Goal: Navigation & Orientation: Find specific page/section

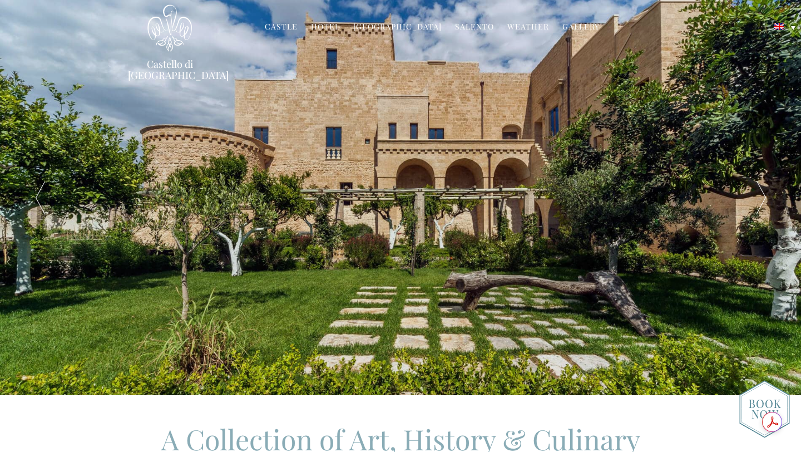
click at [333, 27] on link "Hotel" at bounding box center [325, 27] width 29 height 13
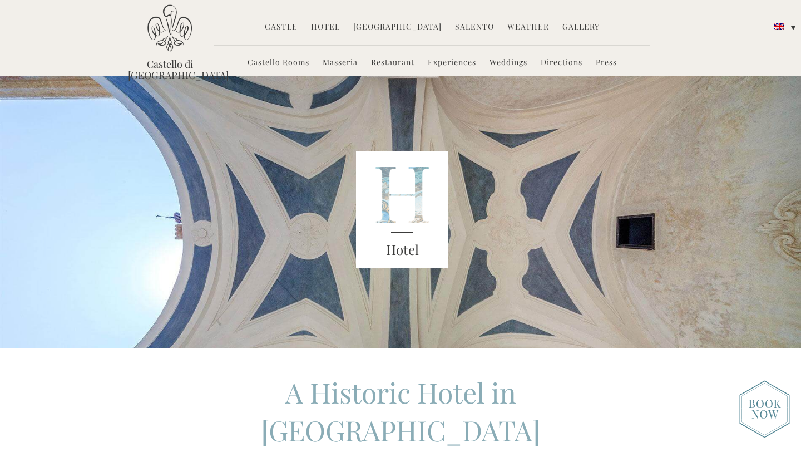
click at [164, 48] on img at bounding box center [169, 27] width 44 height 47
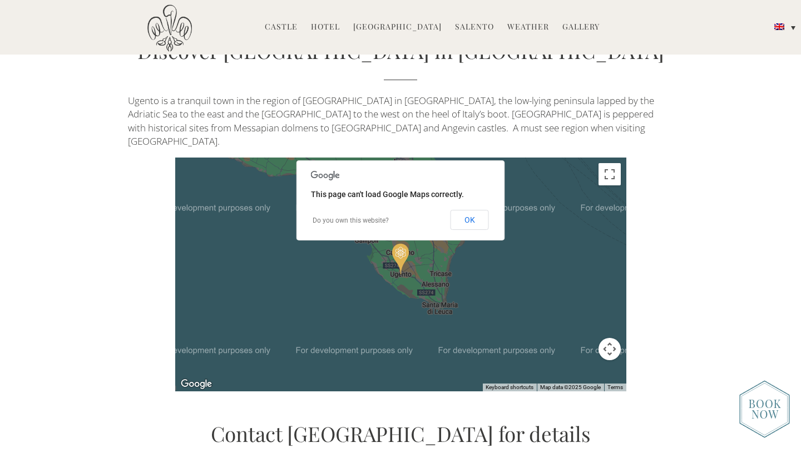
scroll to position [2410, 0]
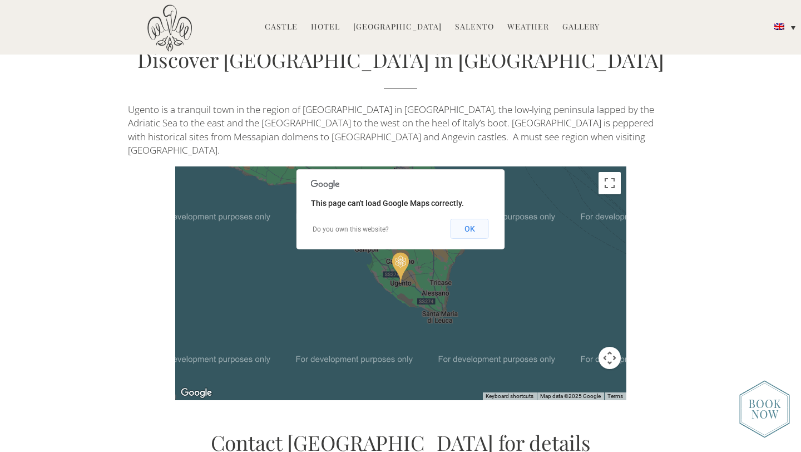
click at [464, 219] on button "OK" at bounding box center [469, 229] width 38 height 20
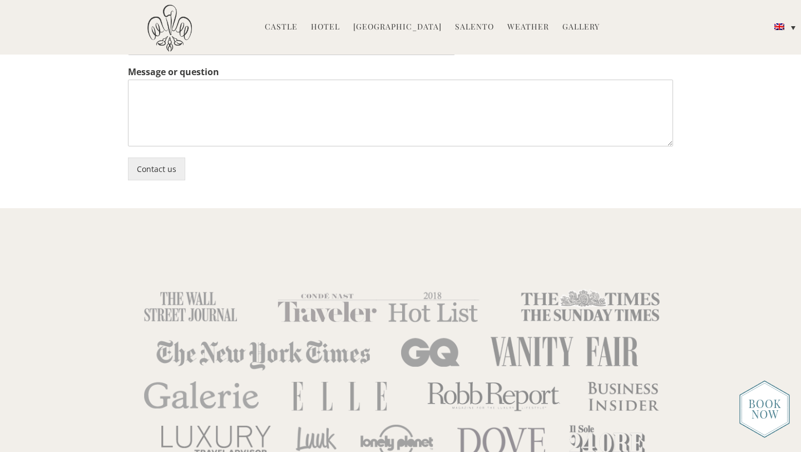
scroll to position [3093, 0]
